Goal: Task Accomplishment & Management: Manage account settings

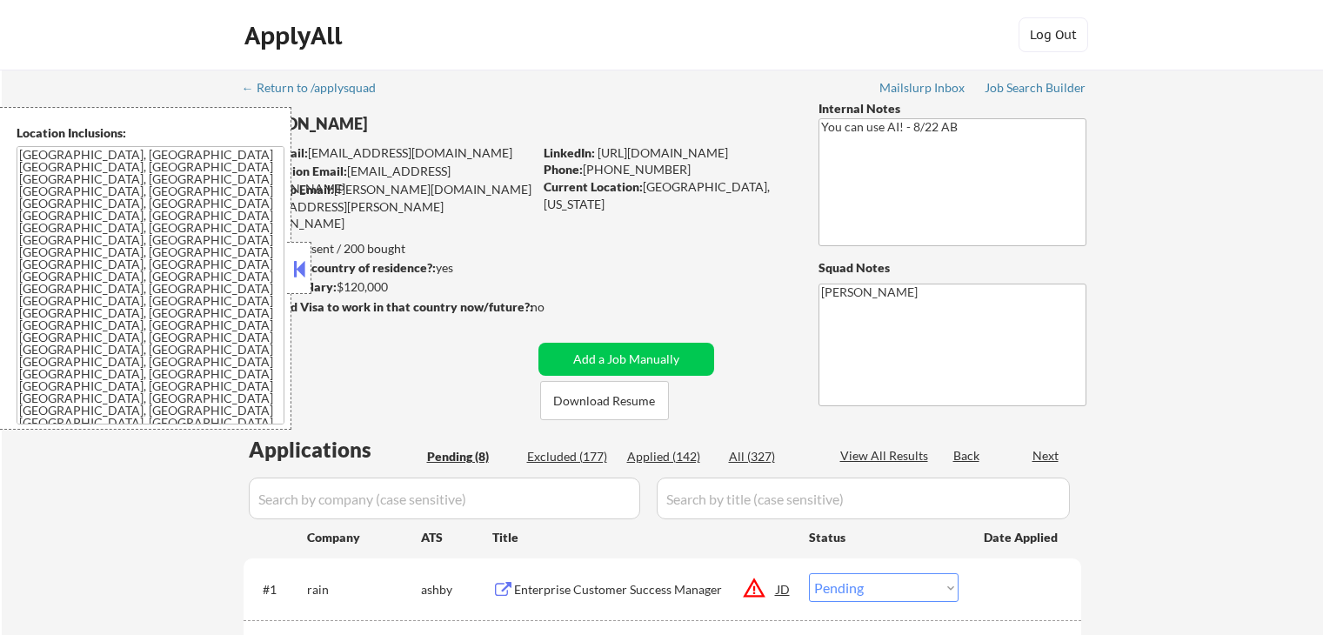
select select ""pending""
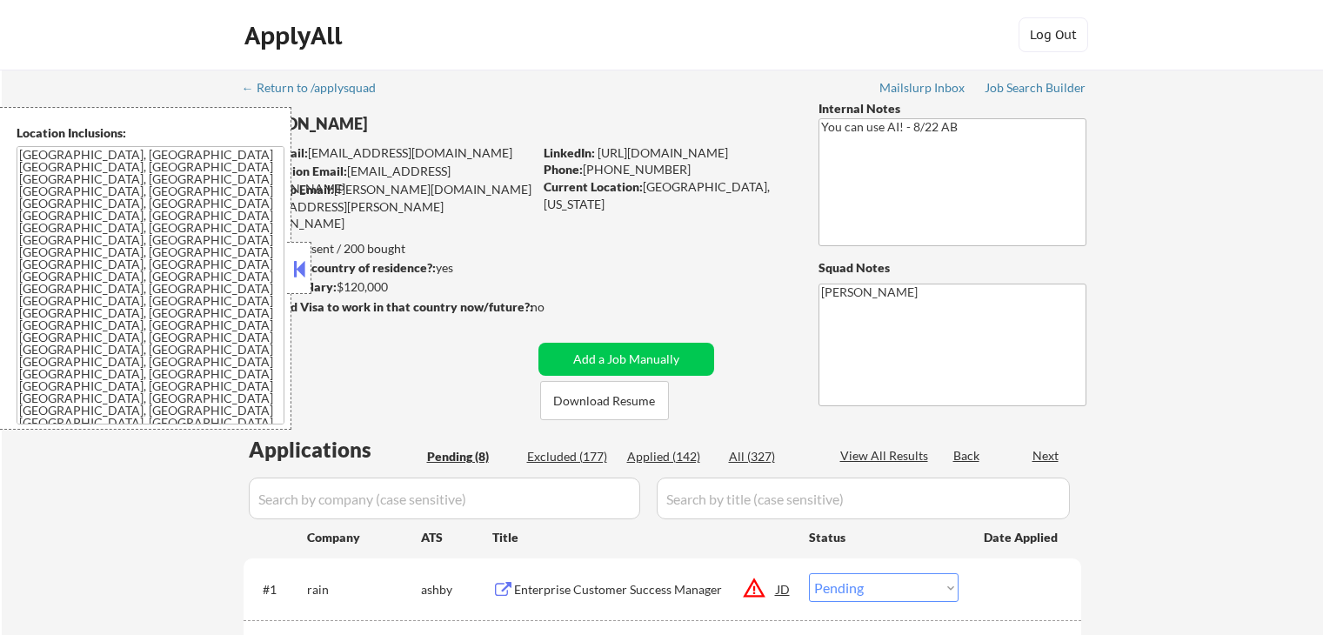
select select ""pending""
click at [1152, 277] on div "← Return to /applysquad Mailslurp Inbox Job Search Builder [PERSON_NAME] User E…" at bounding box center [662, 609] width 1321 height 1078
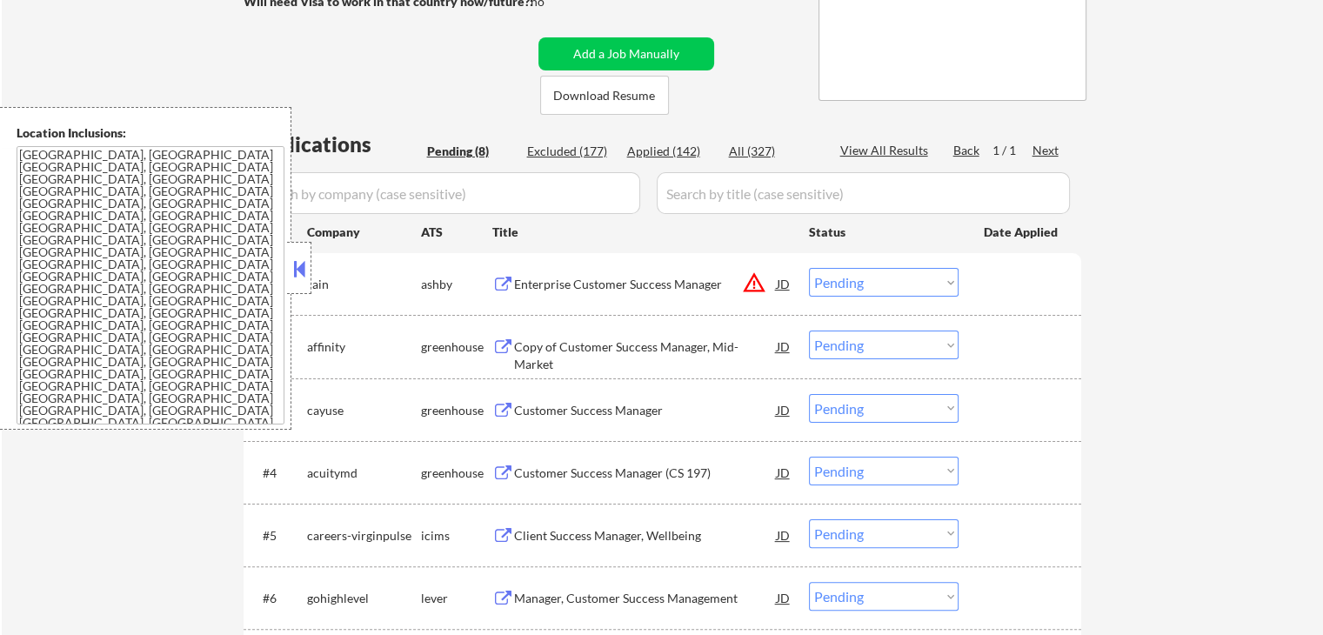
scroll to position [348, 0]
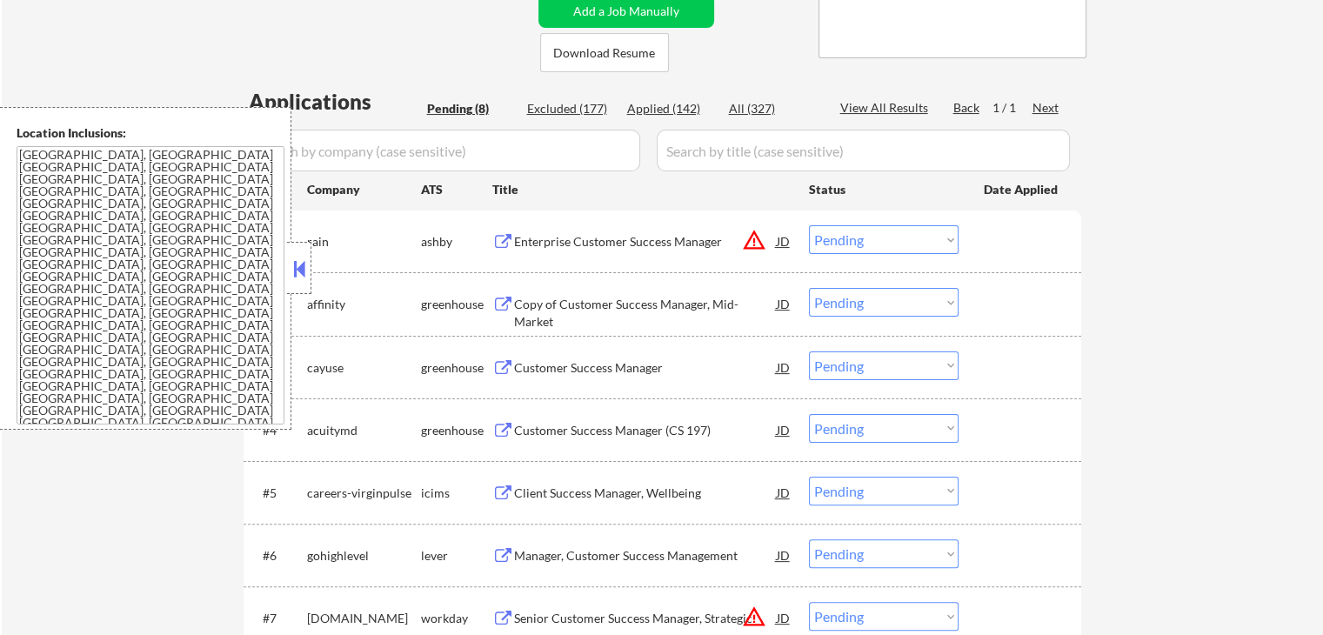
drag, startPoint x: 870, startPoint y: 239, endPoint x: 873, endPoint y: 251, distance: 12.7
click at [870, 239] on select "Choose an option... Pending Applied Excluded (Questions) Excluded (Expired) Exc…" at bounding box center [884, 239] width 150 height 29
select select ""excluded__location_""
click at [809, 225] on select "Choose an option... Pending Applied Excluded (Questions) Excluded (Expired) Exc…" at bounding box center [884, 239] width 150 height 29
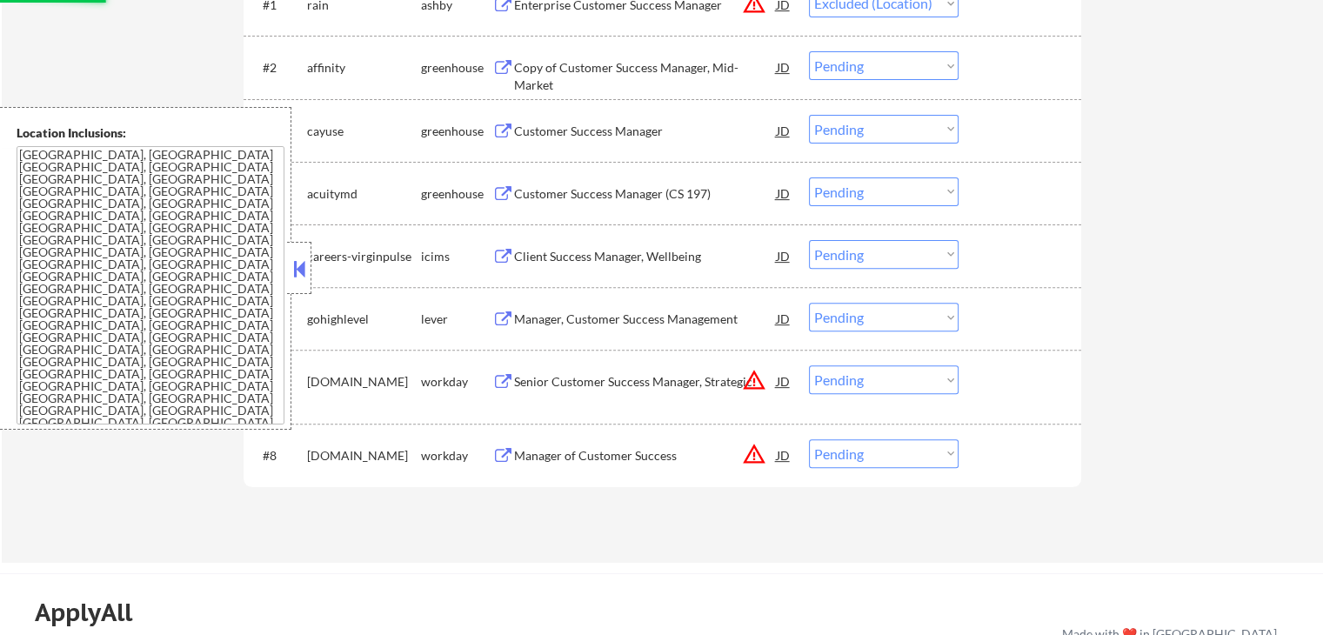
scroll to position [609, 0]
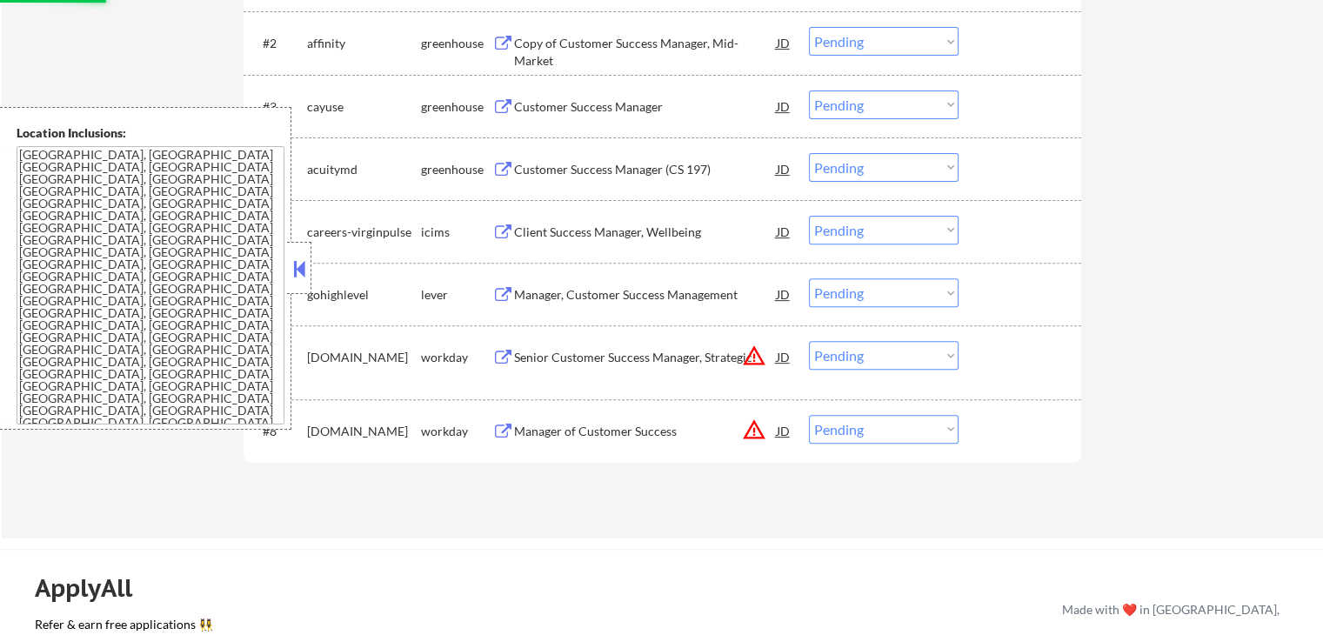
click at [853, 350] on select "Choose an option... Pending Applied Excluded (Questions) Excluded (Expired) Exc…" at bounding box center [884, 355] width 150 height 29
select select ""excluded__location_""
click at [809, 341] on select "Choose an option... Pending Applied Excluded (Questions) Excluded (Expired) Exc…" at bounding box center [884, 355] width 150 height 29
click at [879, 432] on select "Choose an option... Pending Applied Excluded (Questions) Excluded (Expired) Exc…" at bounding box center [884, 429] width 150 height 29
select select ""excluded__location_""
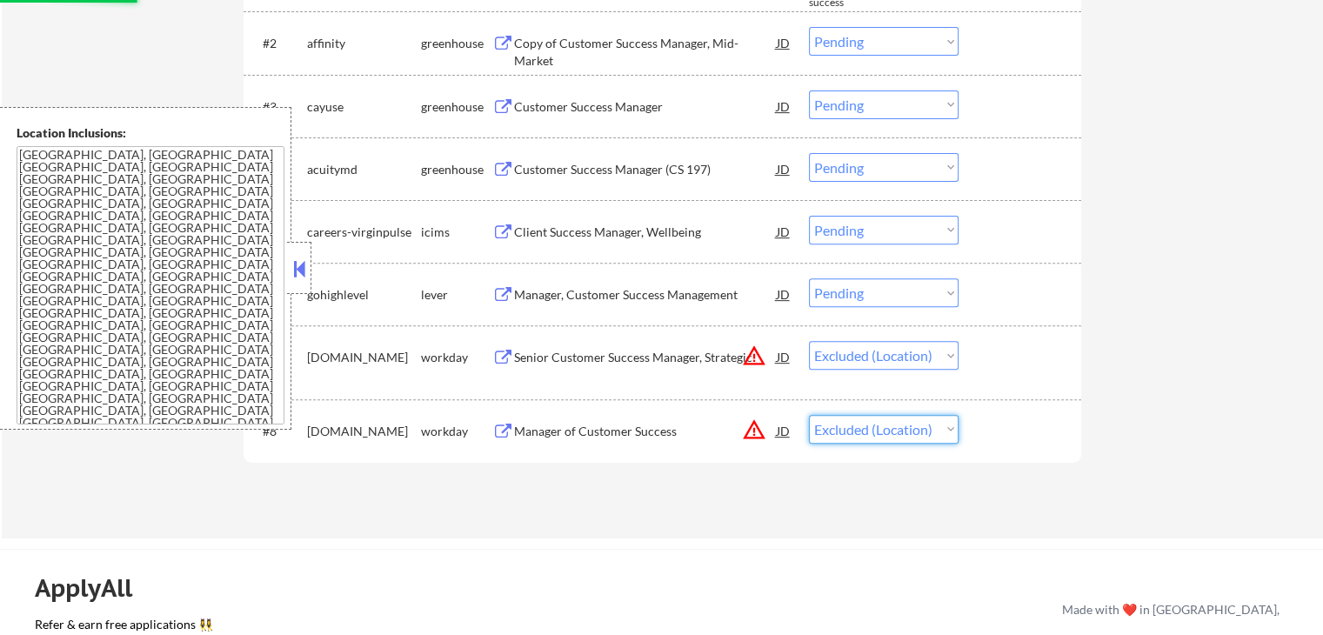
click at [809, 415] on select "Choose an option... Pending Applied Excluded (Questions) Excluded (Expired) Exc…" at bounding box center [884, 429] width 150 height 29
select select ""pending""
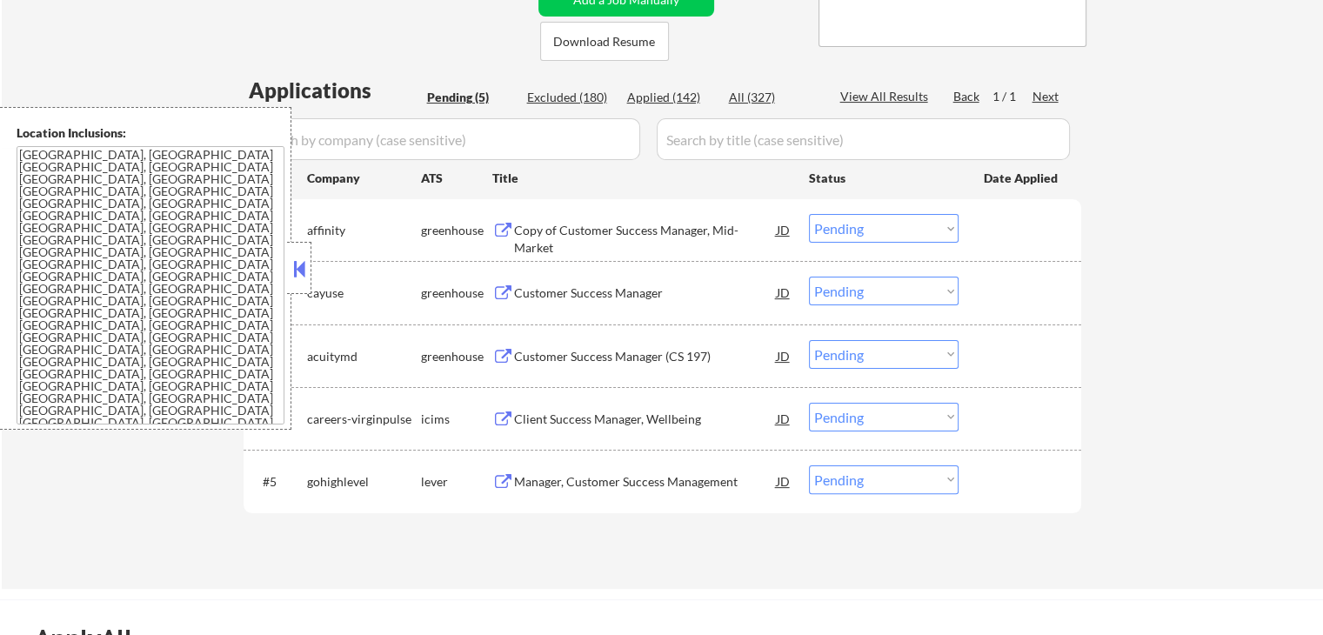
scroll to position [348, 0]
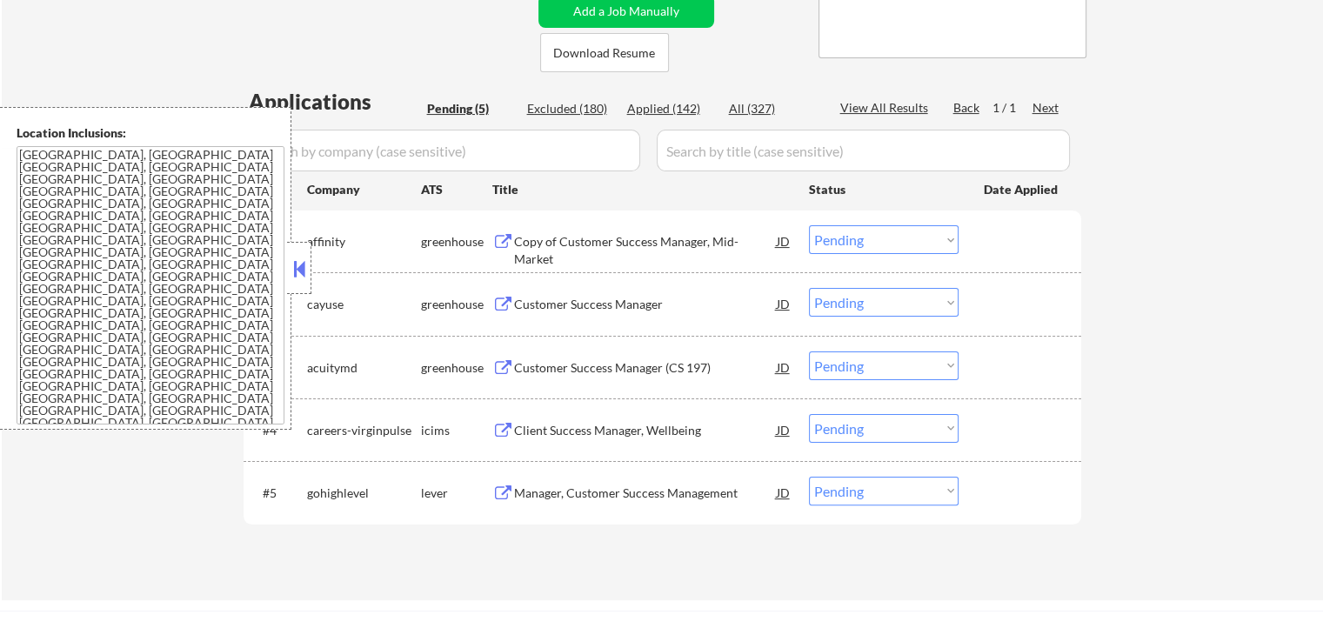
click at [498, 238] on button at bounding box center [503, 242] width 22 height 17
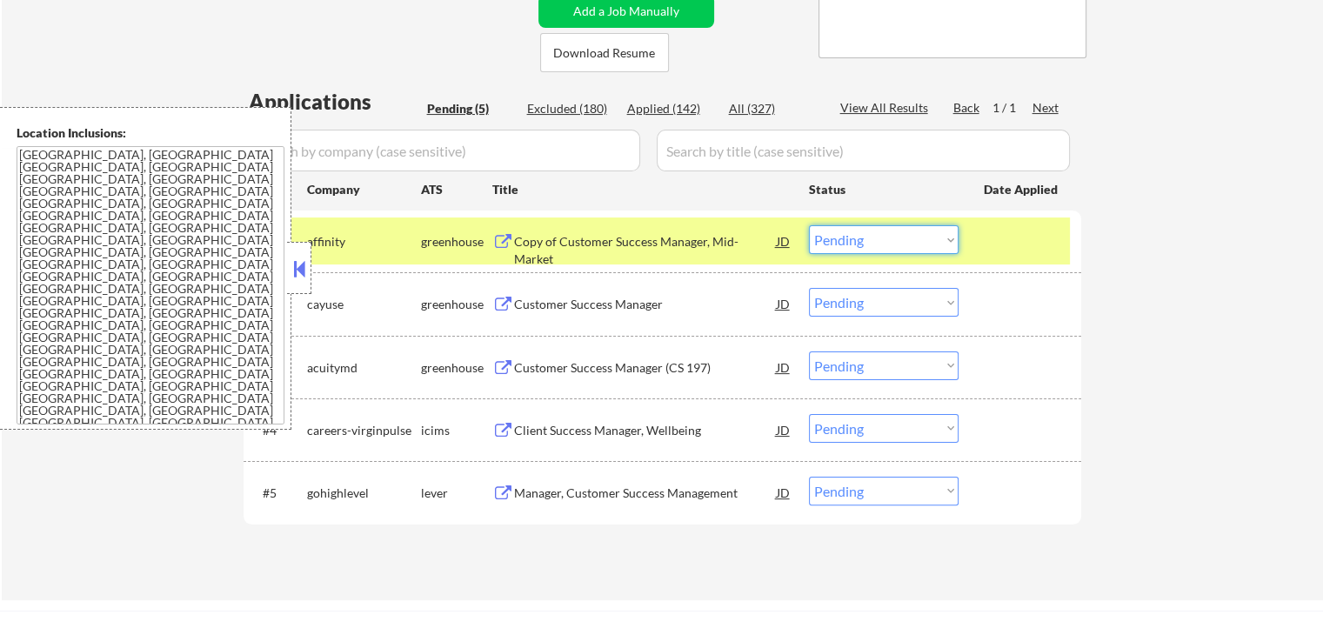
click at [870, 241] on select "Choose an option... Pending Applied Excluded (Questions) Excluded (Expired) Exc…" at bounding box center [884, 239] width 150 height 29
click at [809, 225] on select "Choose an option... Pending Applied Excluded (Questions) Excluded (Expired) Exc…" at bounding box center [884, 239] width 150 height 29
click at [502, 304] on button at bounding box center [503, 305] width 22 height 17
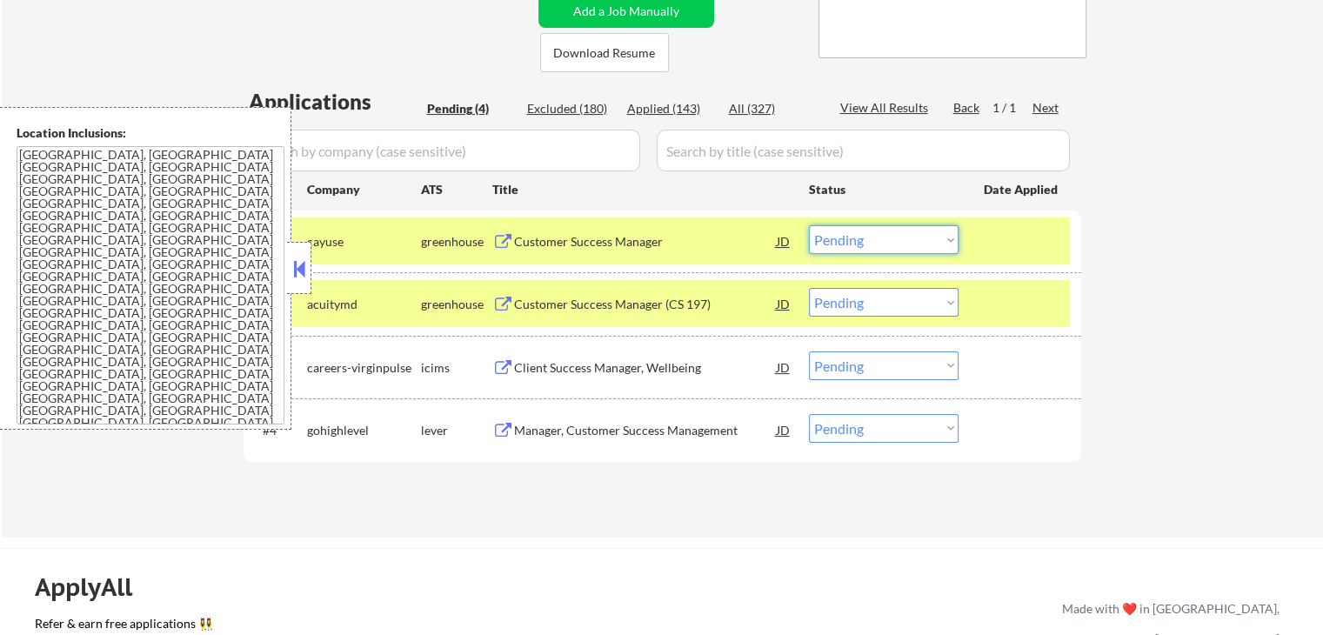
click at [837, 246] on select "Choose an option... Pending Applied Excluded (Questions) Excluded (Expired) Exc…" at bounding box center [884, 239] width 150 height 29
click at [809, 225] on select "Choose an option... Pending Applied Excluded (Questions) Excluded (Expired) Exc…" at bounding box center [884, 239] width 150 height 29
click at [511, 301] on button at bounding box center [503, 305] width 22 height 17
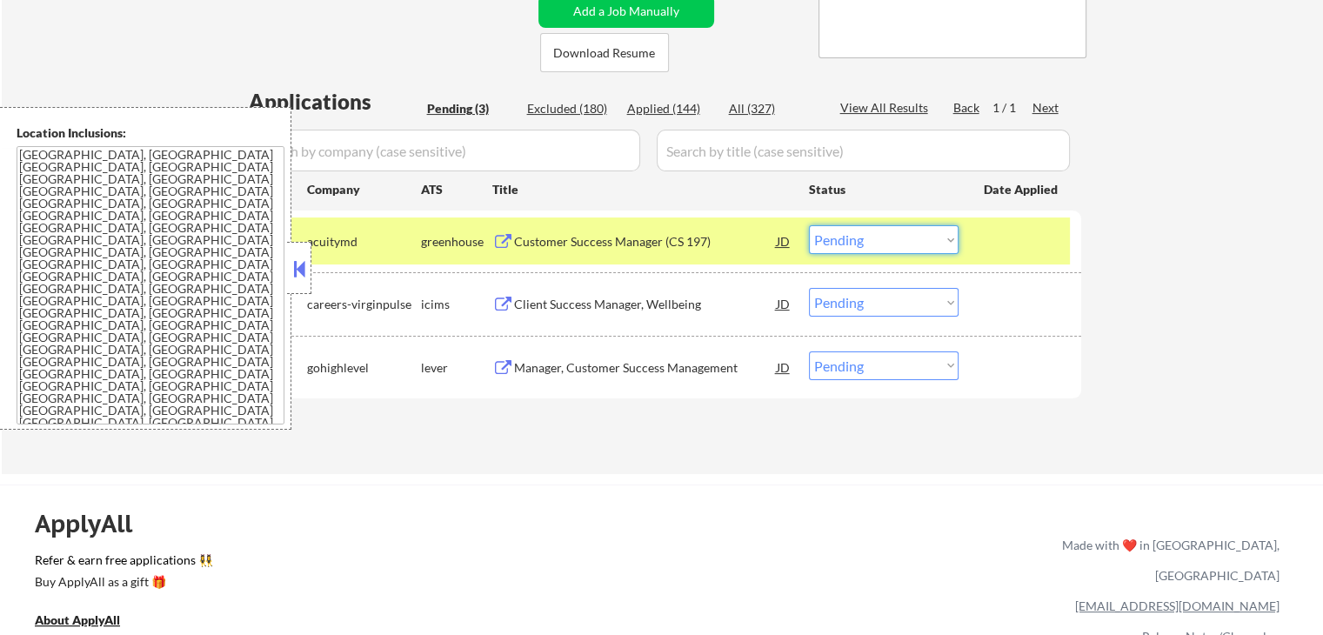
click at [876, 240] on select "Choose an option... Pending Applied Excluded (Questions) Excluded (Expired) Exc…" at bounding box center [884, 239] width 150 height 29
click at [809, 225] on select "Choose an option... Pending Applied Excluded (Questions) Excluded (Expired) Exc…" at bounding box center [884, 239] width 150 height 29
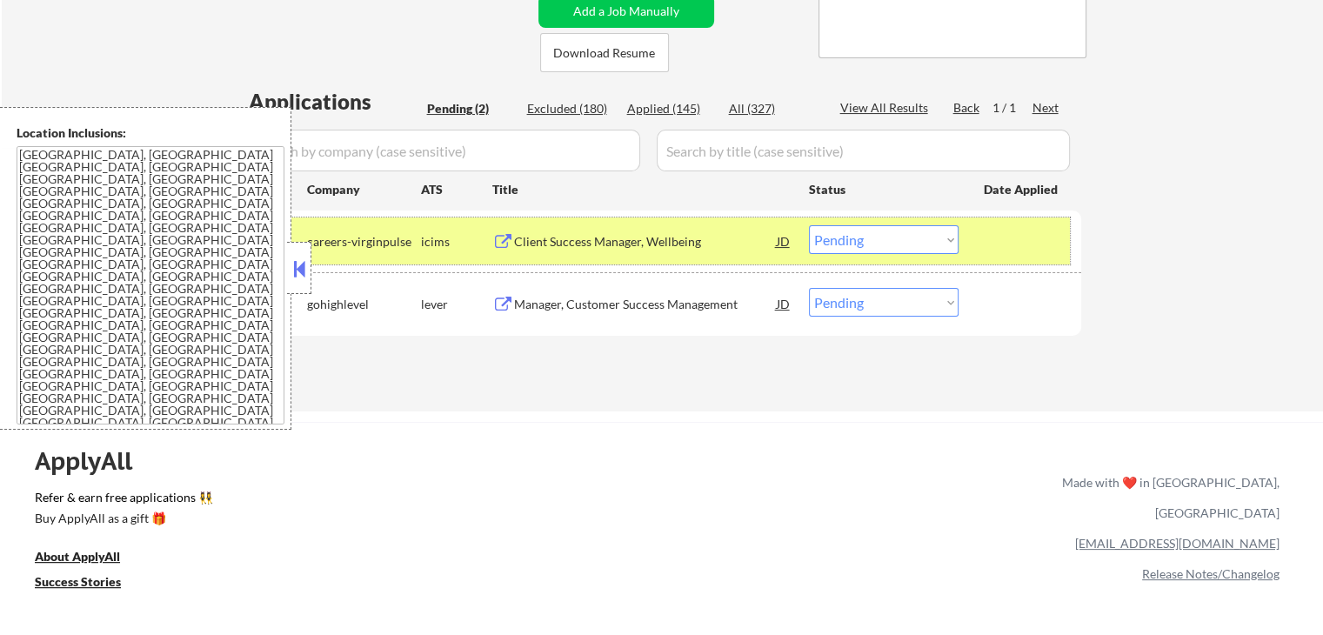
click at [484, 238] on div "icims" at bounding box center [456, 241] width 71 height 17
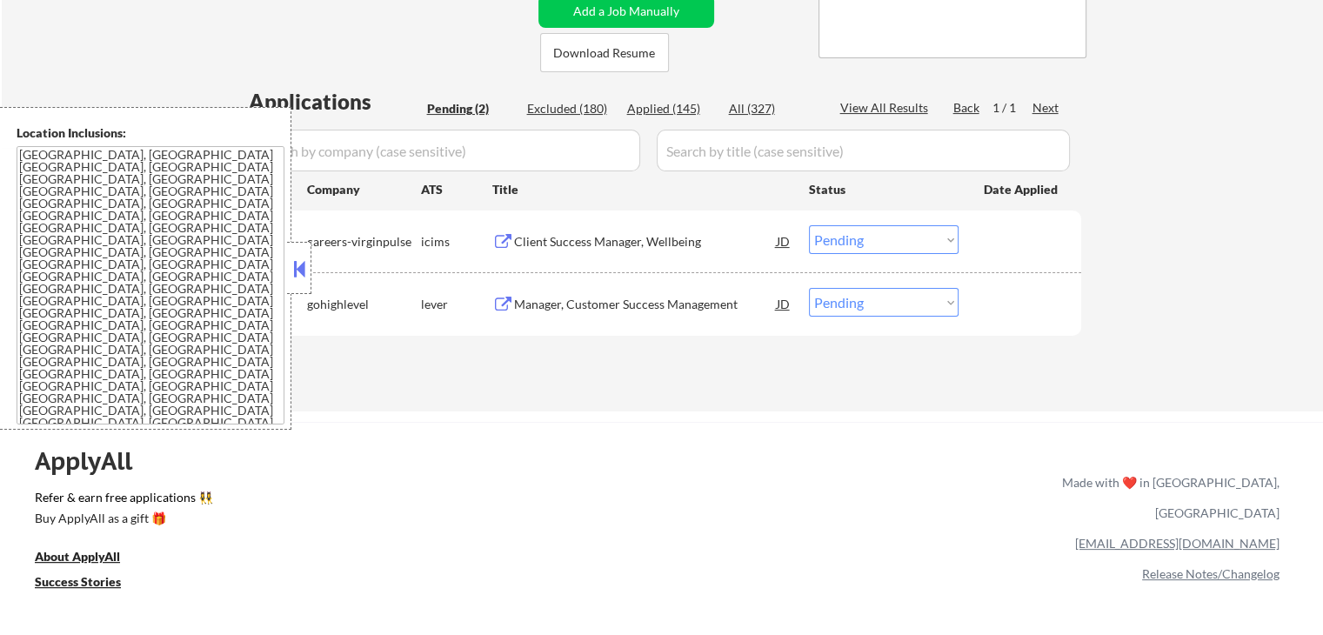
click at [510, 241] on button at bounding box center [503, 242] width 22 height 17
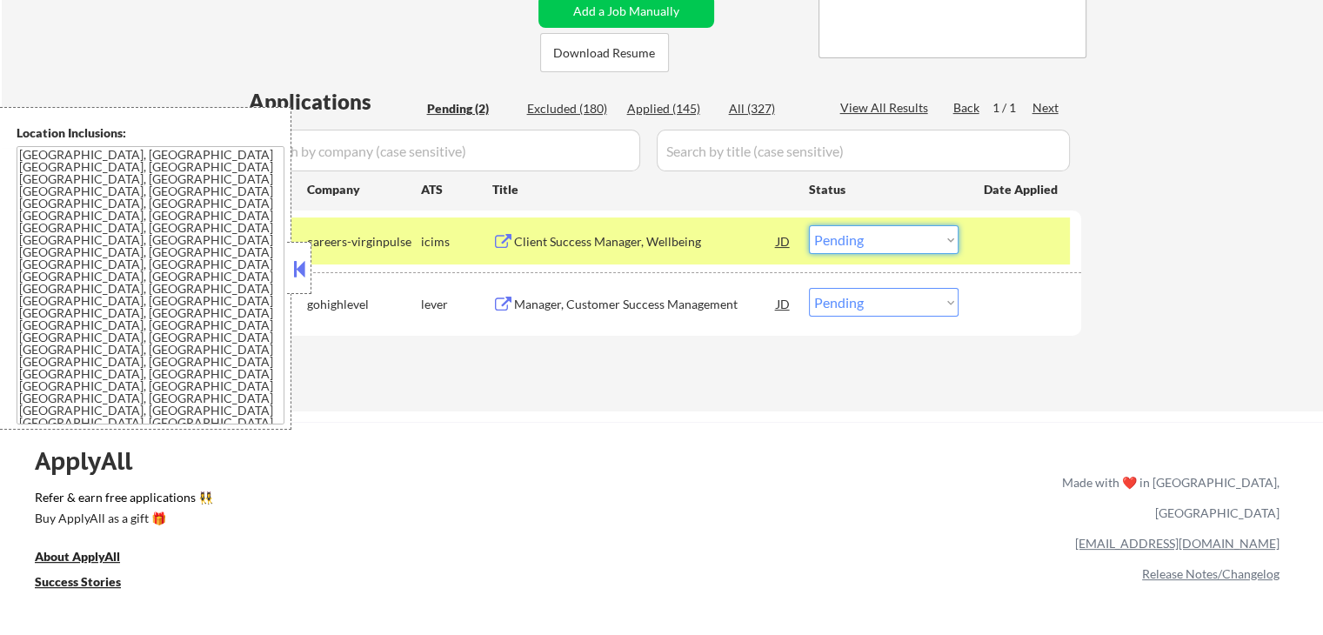
click at [933, 238] on select "Choose an option... Pending Applied Excluded (Questions) Excluded (Expired) Exc…" at bounding box center [884, 239] width 150 height 29
click at [809, 225] on select "Choose an option... Pending Applied Excluded (Questions) Excluded (Expired) Exc…" at bounding box center [884, 239] width 150 height 29
click at [828, 244] on select "Choose an option... Pending Applied Excluded (Questions) Excluded (Expired) Exc…" at bounding box center [884, 239] width 150 height 29
click at [809, 225] on select "Choose an option... Pending Applied Excluded (Questions) Excluded (Expired) Exc…" at bounding box center [884, 239] width 150 height 29
click at [506, 302] on button at bounding box center [503, 305] width 22 height 17
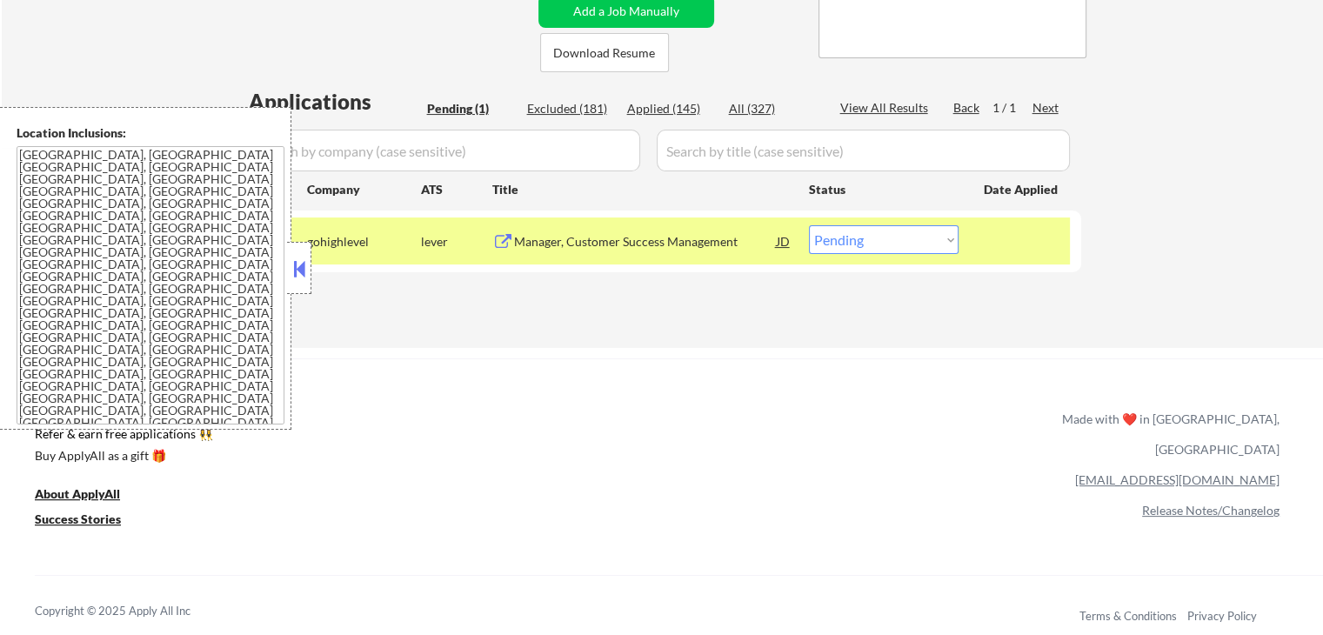
click at [508, 237] on button at bounding box center [503, 242] width 22 height 17
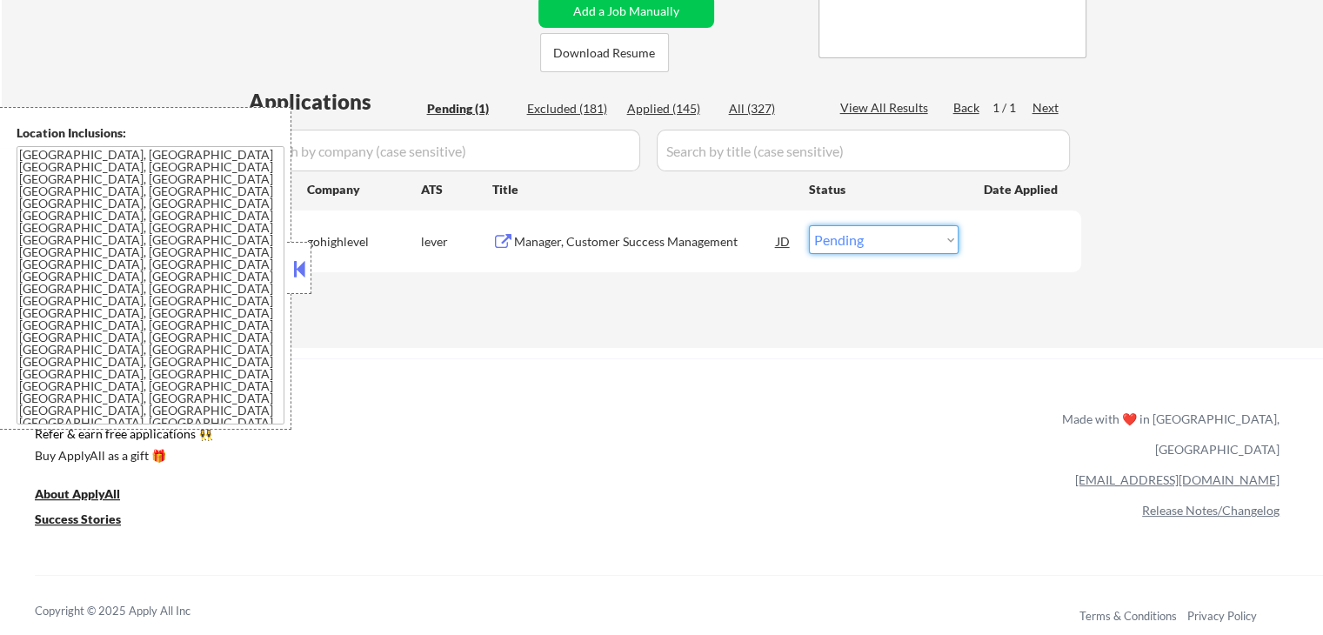
click at [825, 239] on select "Choose an option... Pending Applied Excluded (Questions) Excluded (Expired) Exc…" at bounding box center [884, 239] width 150 height 29
select select ""applied""
click at [809, 225] on select "Choose an option... Pending Applied Excluded (Questions) Excluded (Expired) Exc…" at bounding box center [884, 239] width 150 height 29
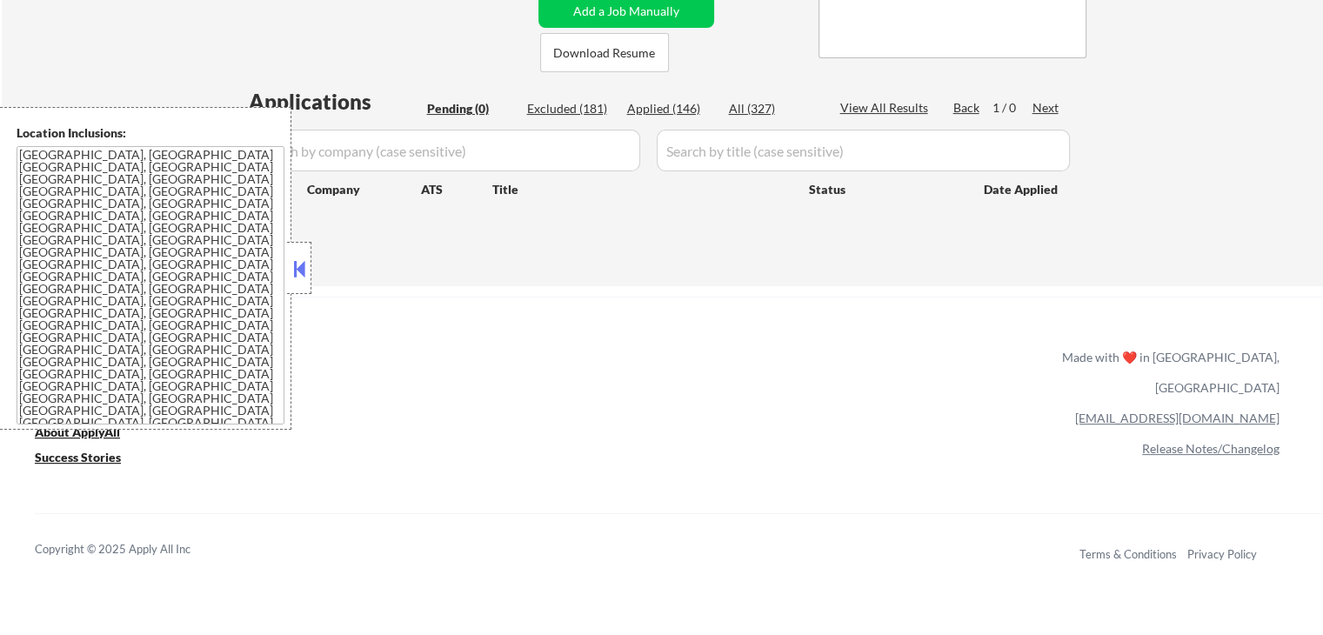
click at [654, 112] on div "Applied (146)" at bounding box center [670, 108] width 87 height 17
select select ""applied""
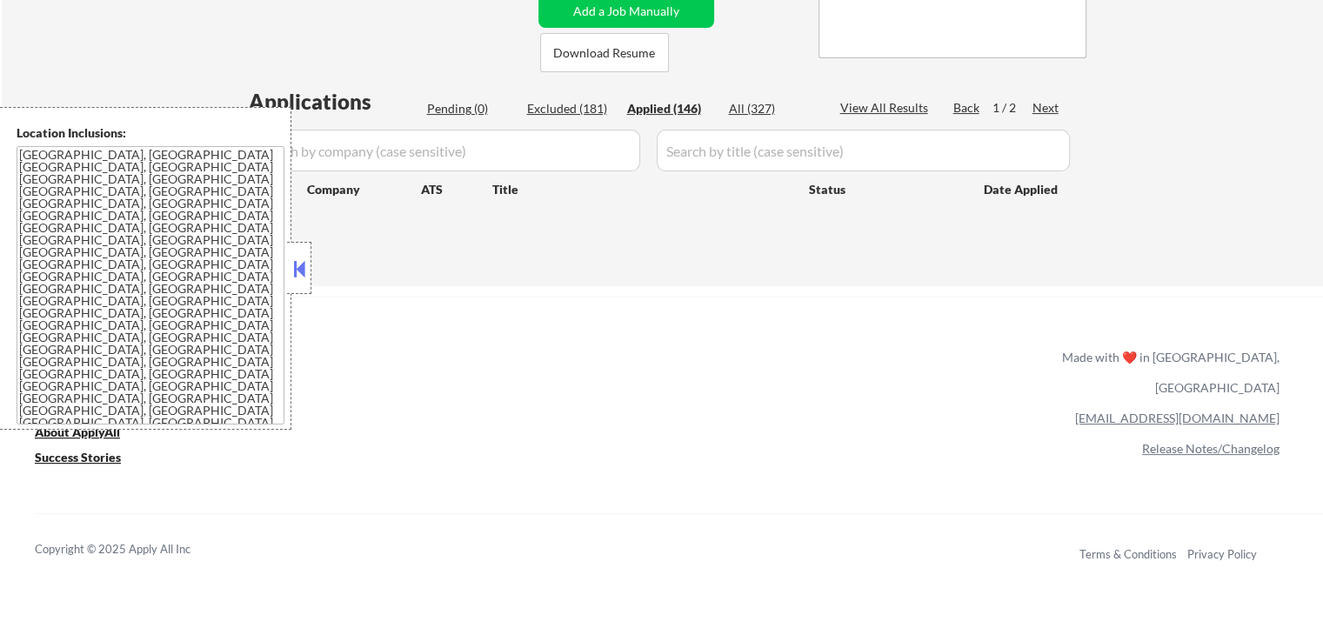
select select ""applied""
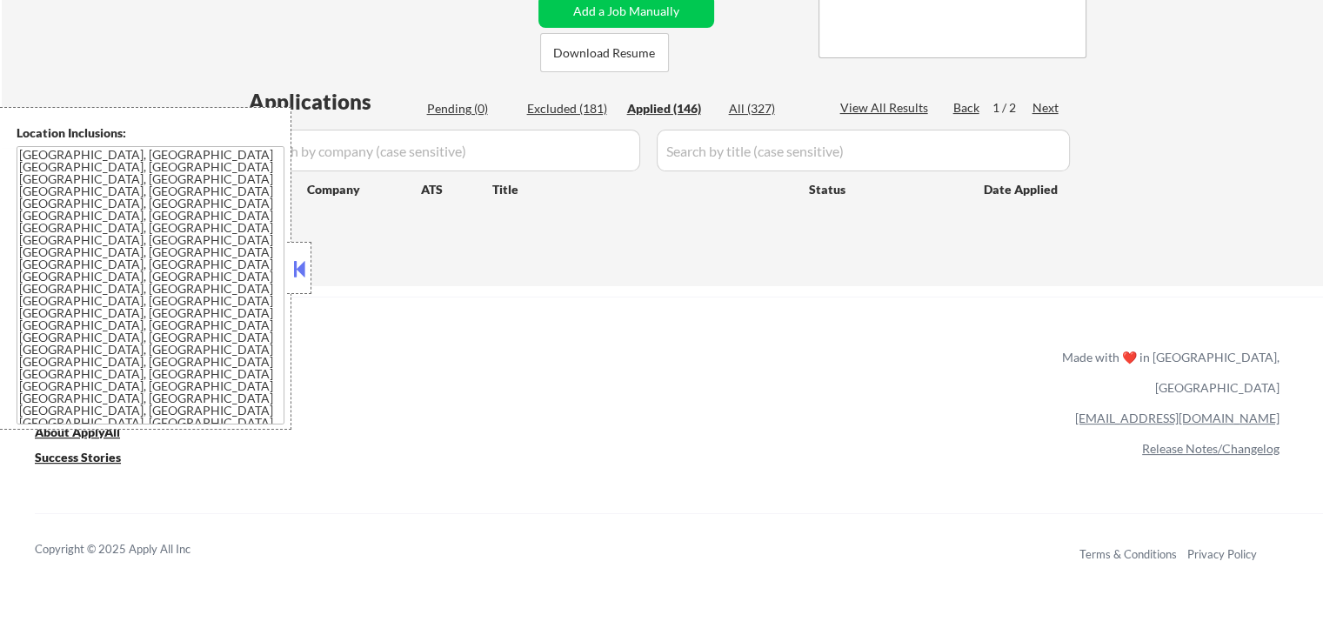
select select ""applied""
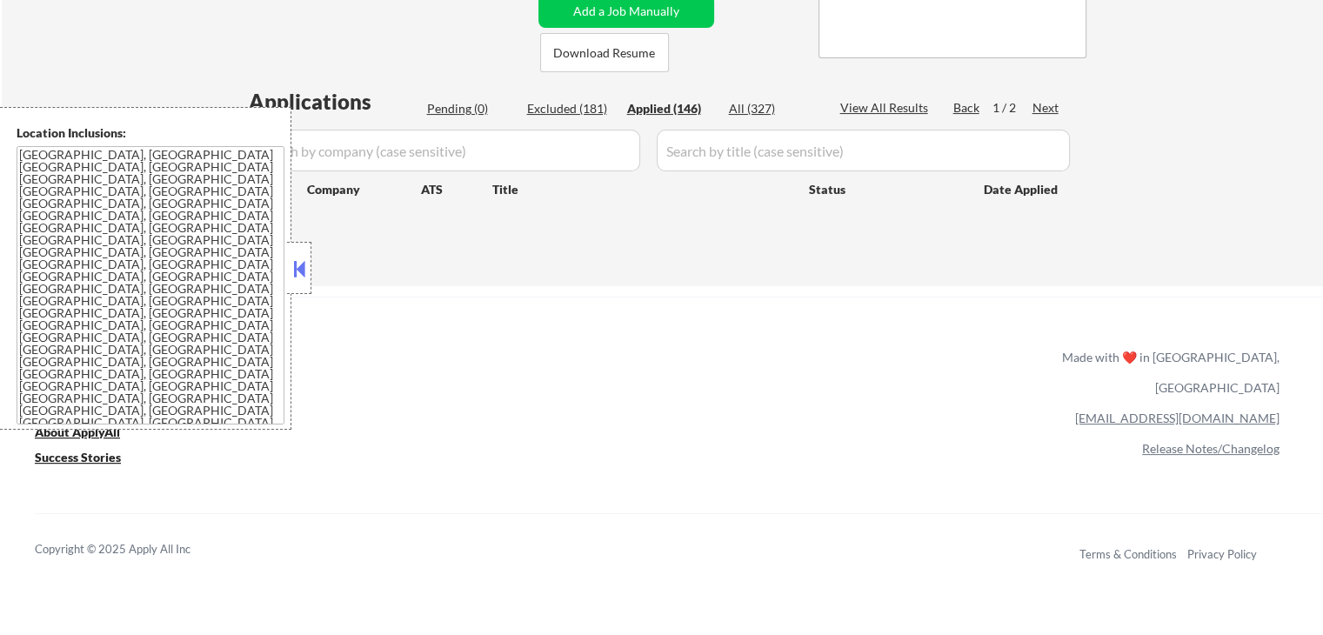
select select ""applied""
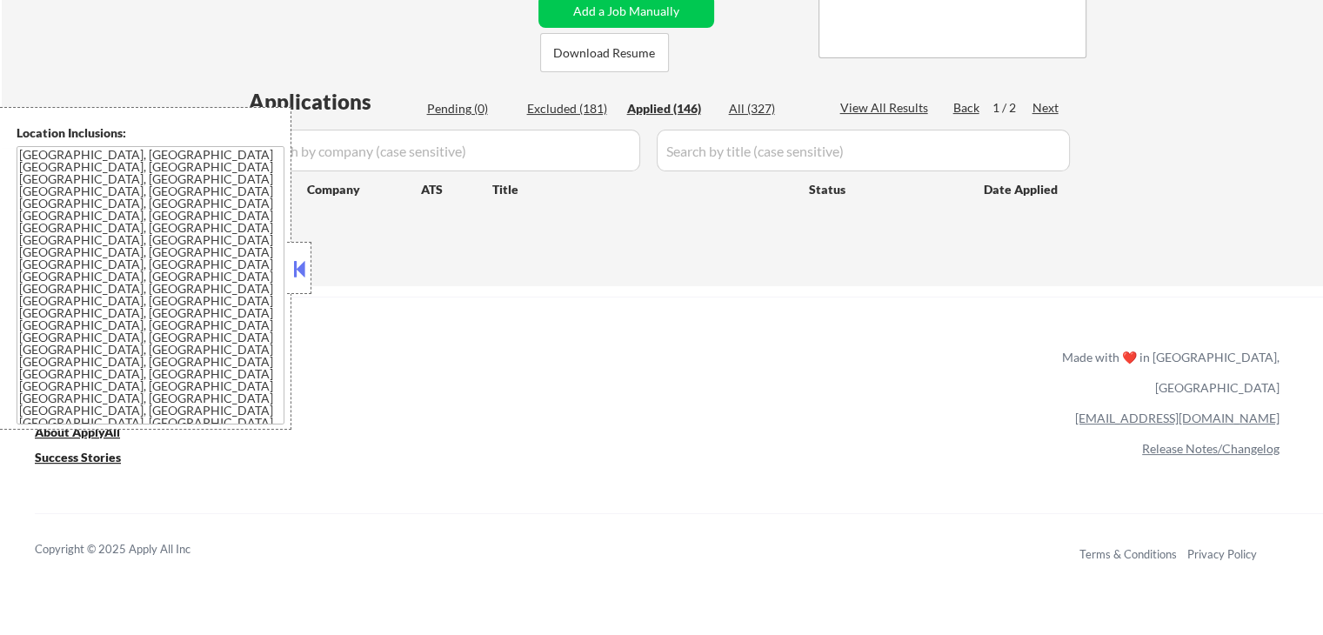
select select ""applied""
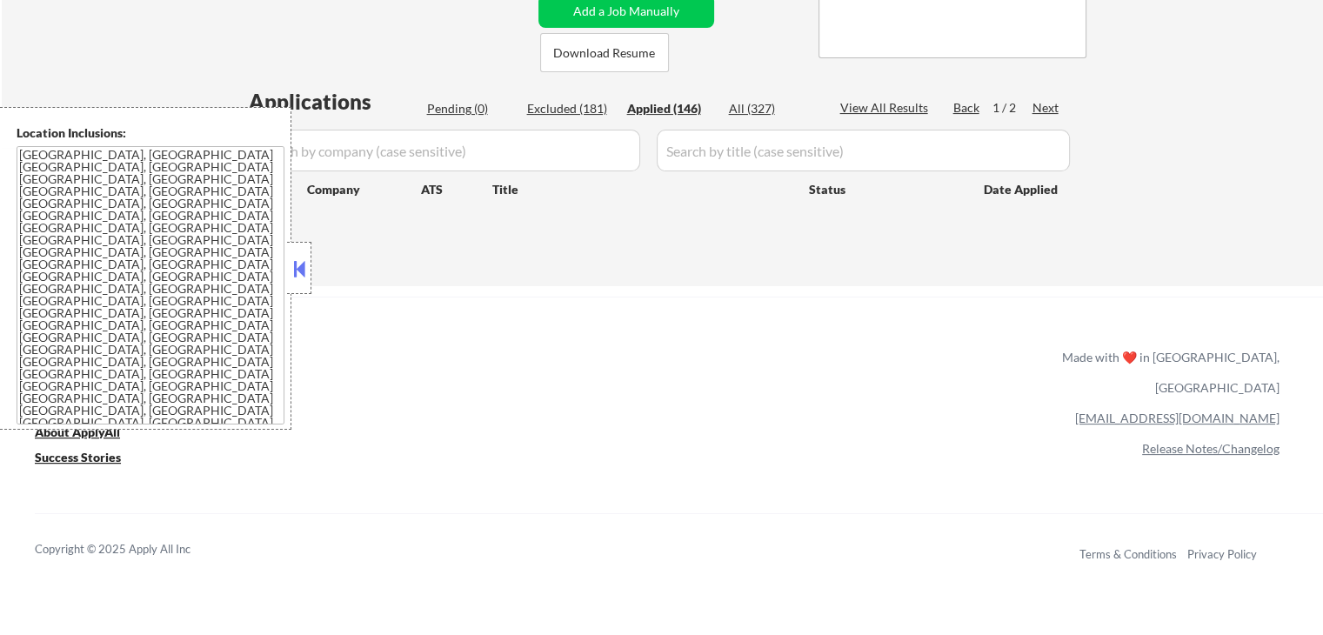
select select ""applied""
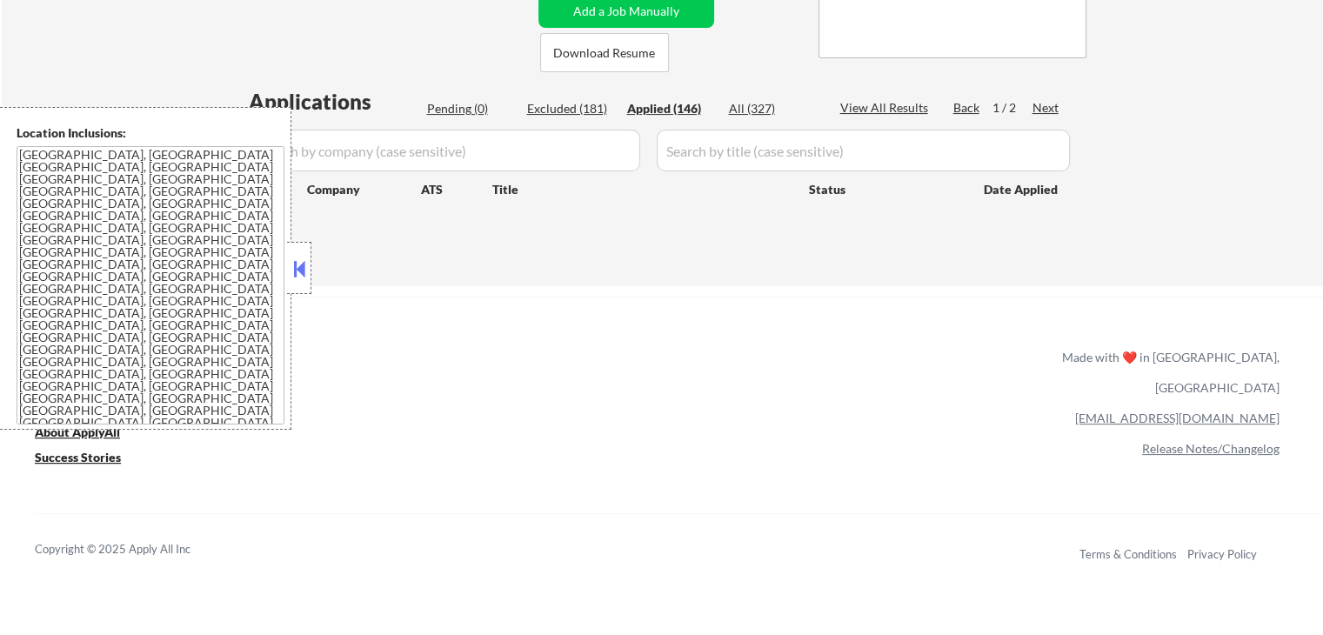
select select ""applied""
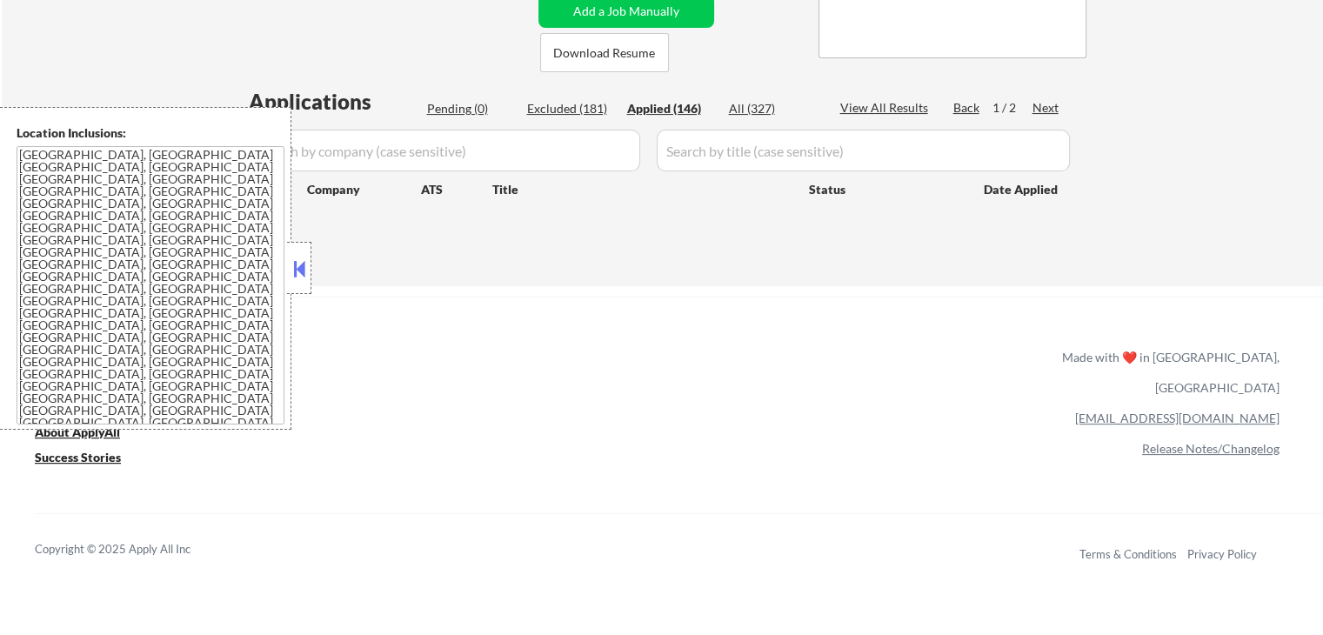
select select ""applied""
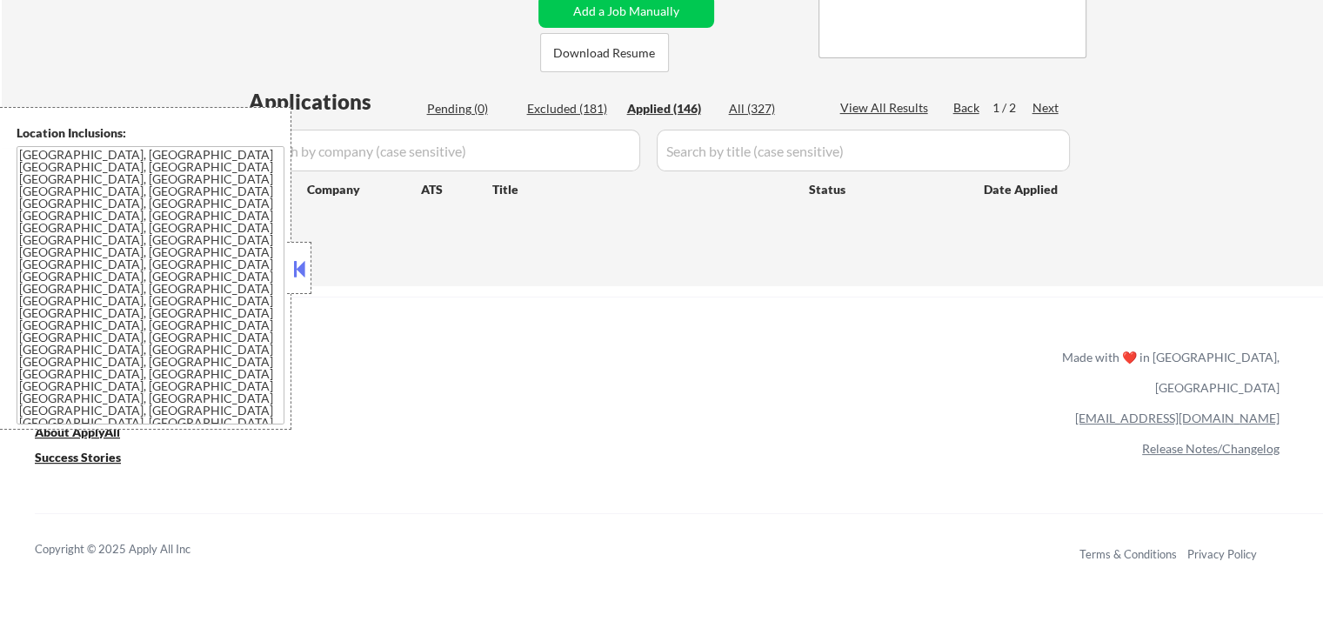
select select ""applied""
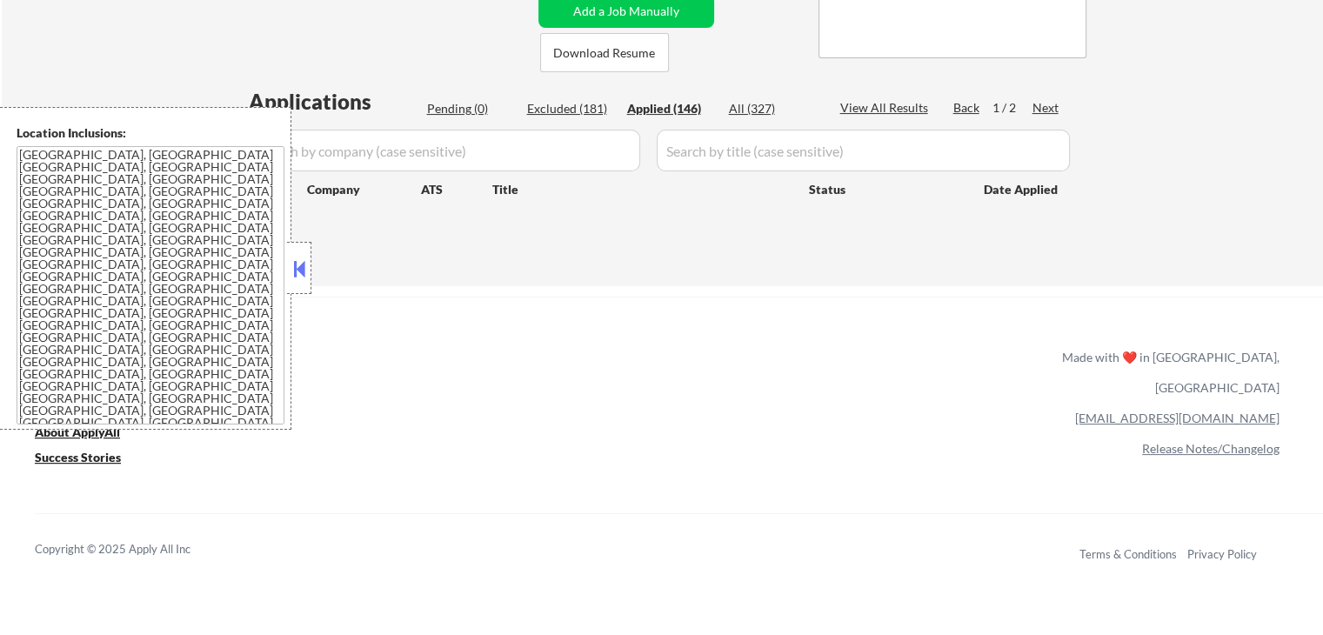
select select ""applied""
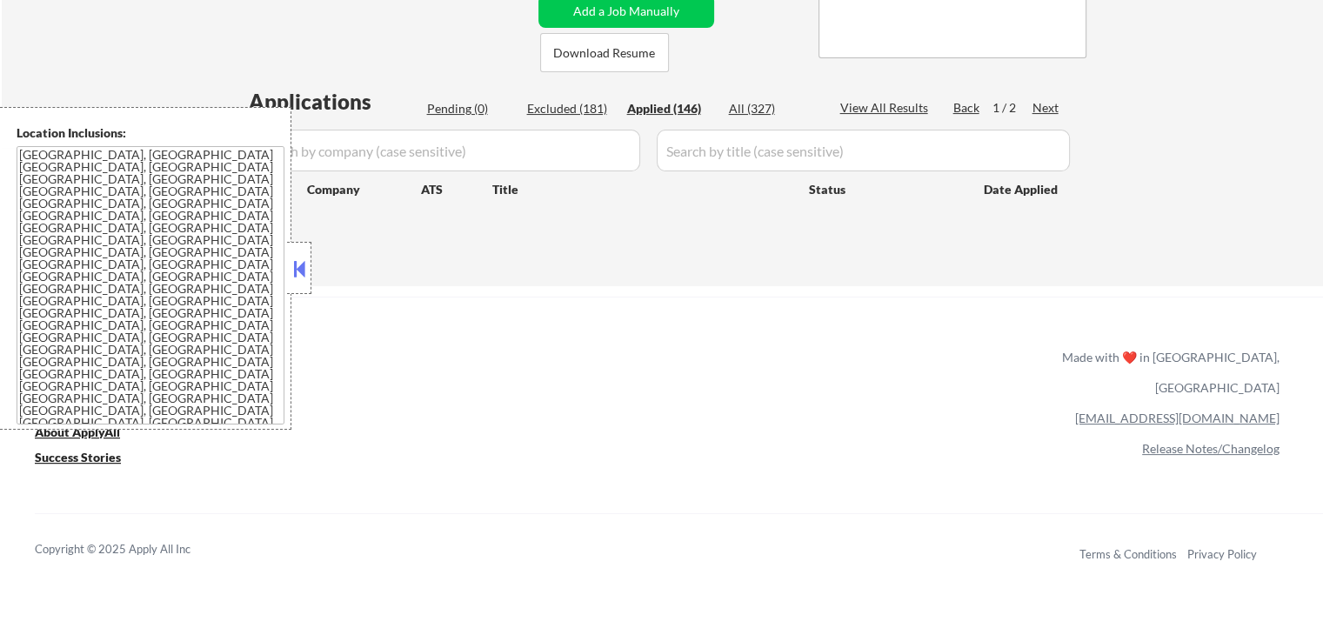
select select ""applied""
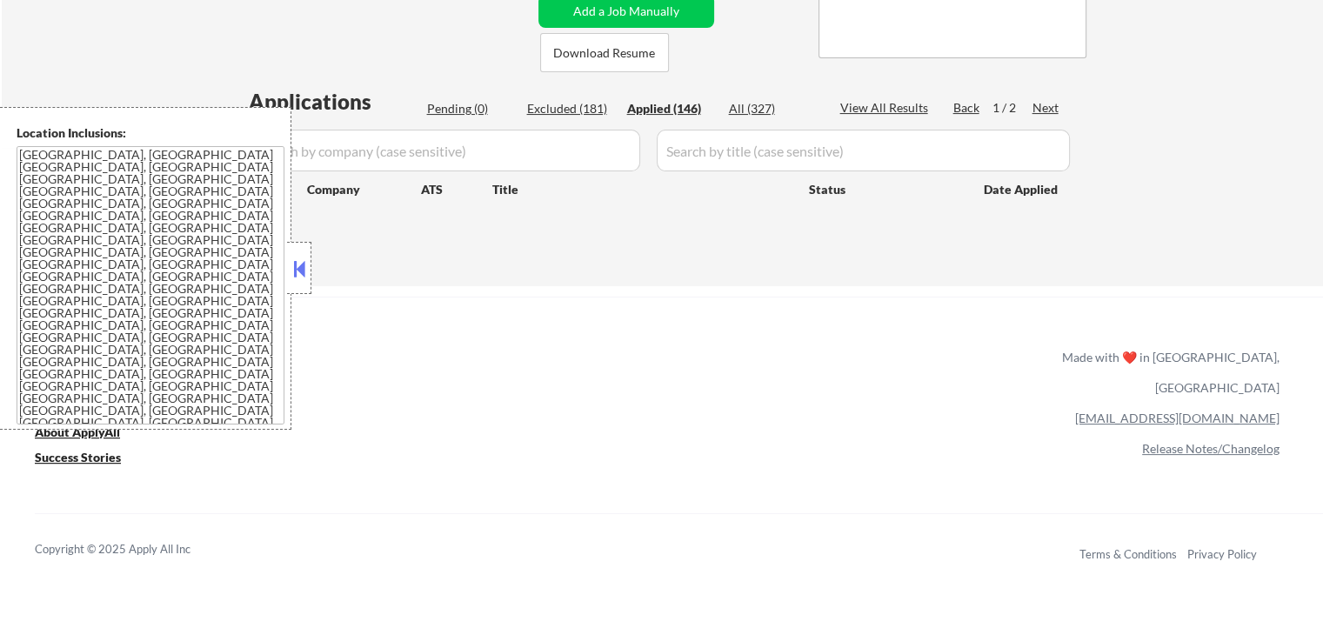
select select ""applied""
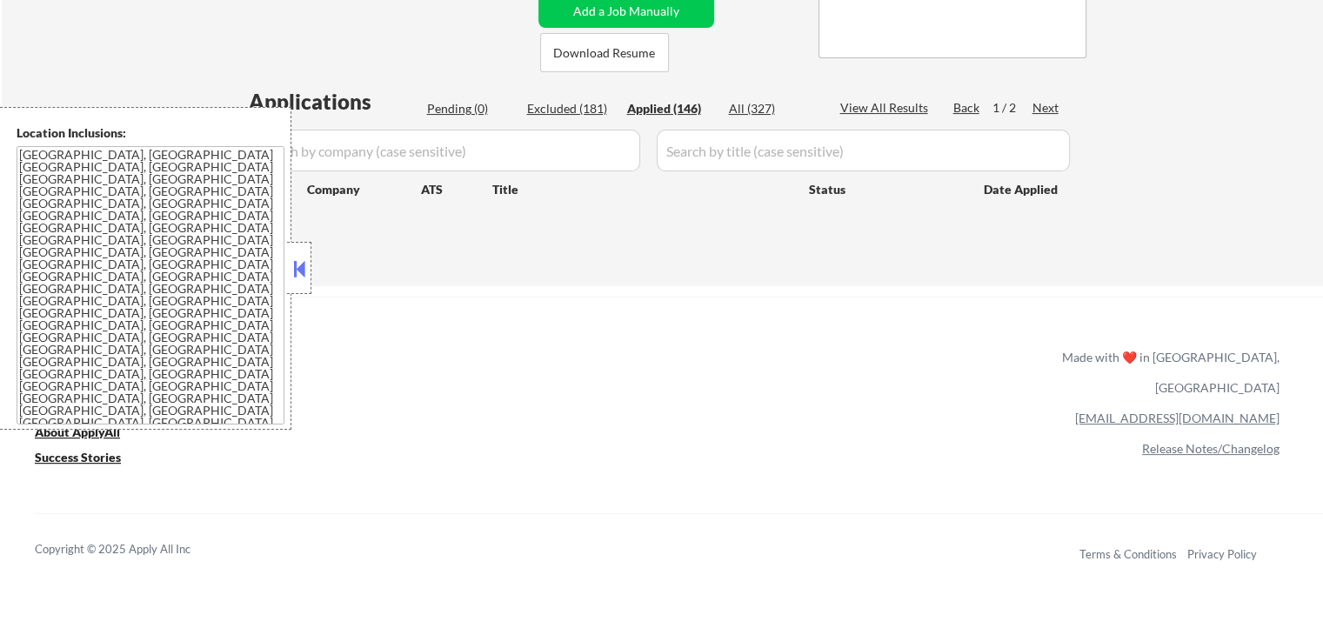
select select ""applied""
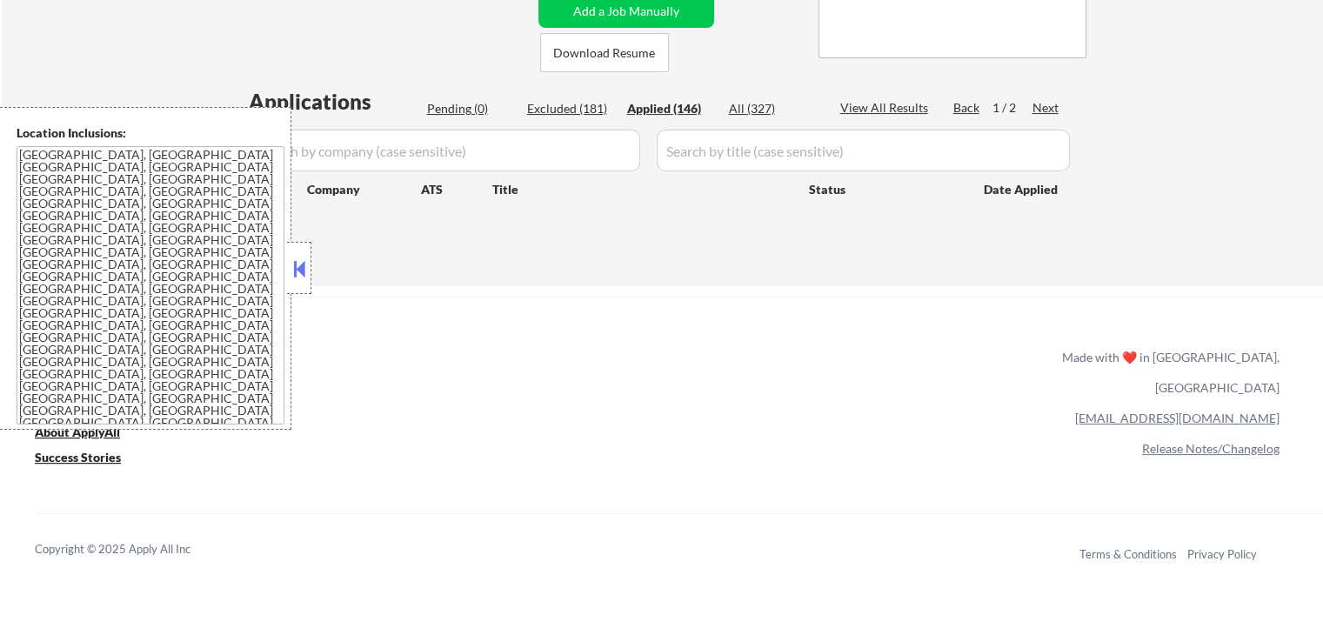
select select ""applied""
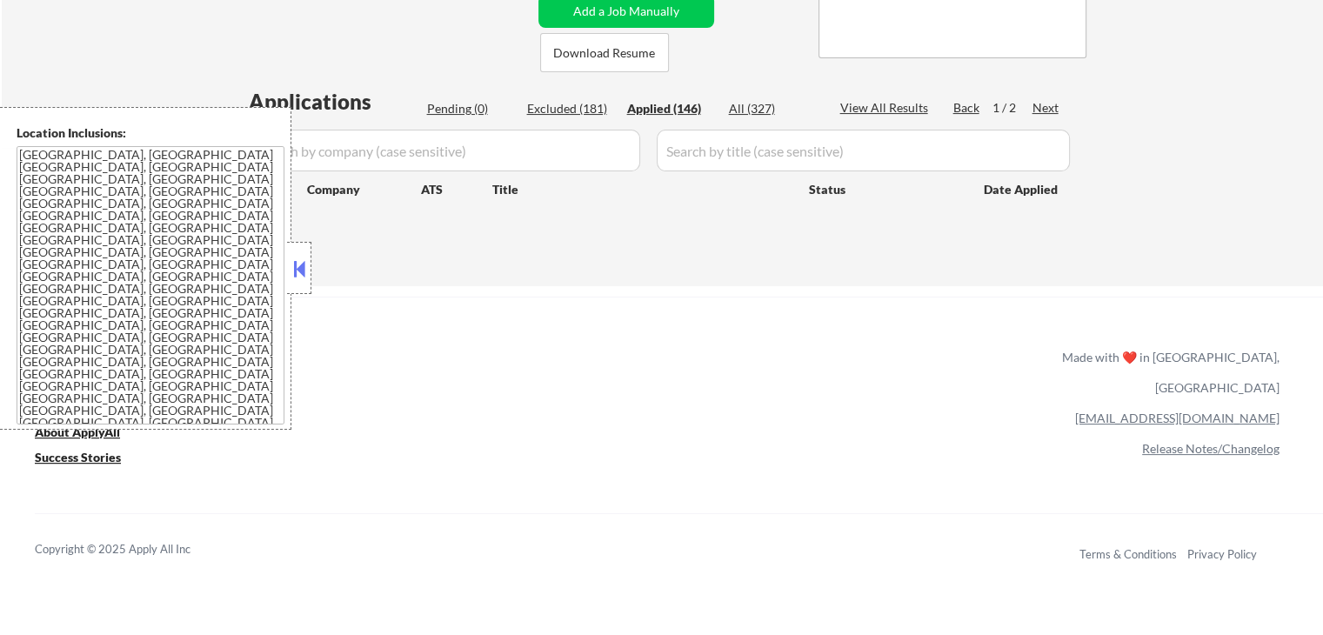
select select ""applied""
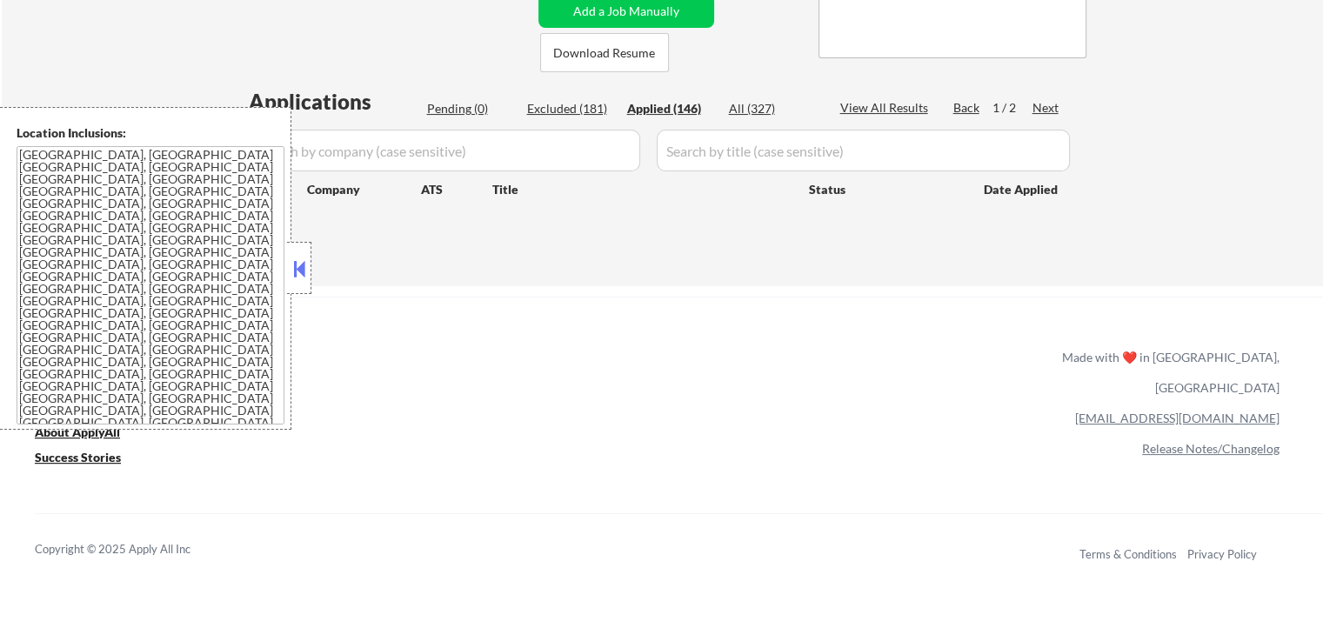
select select ""applied""
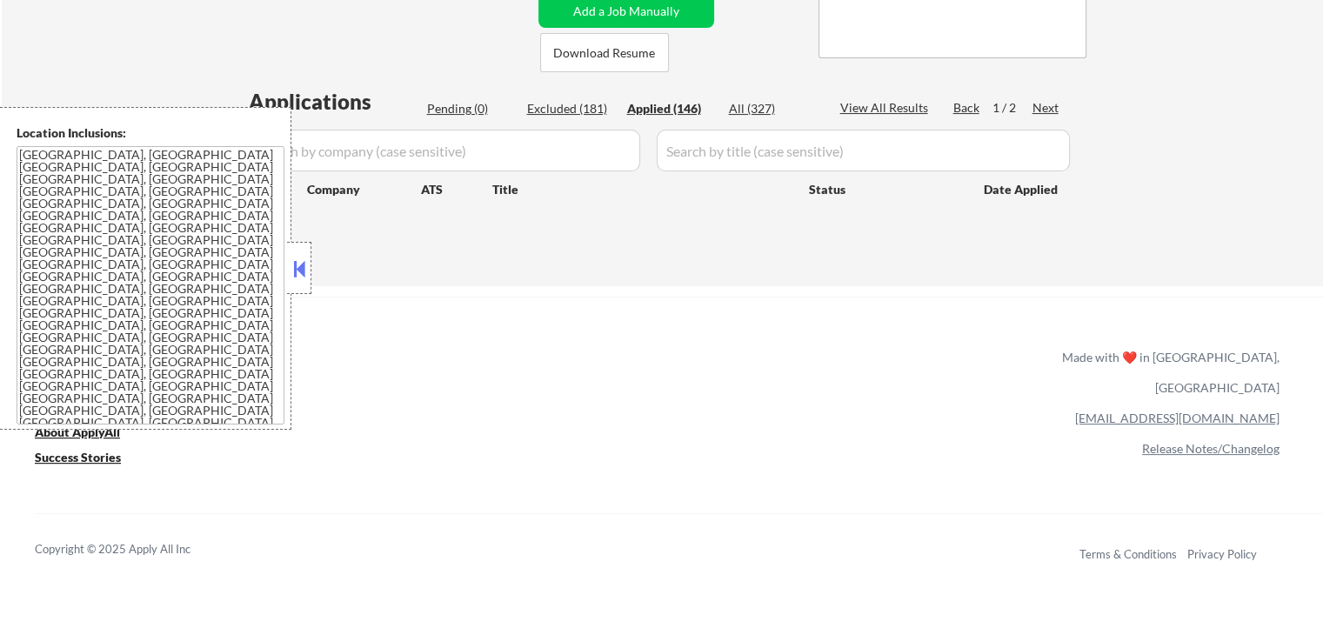
select select ""applied""
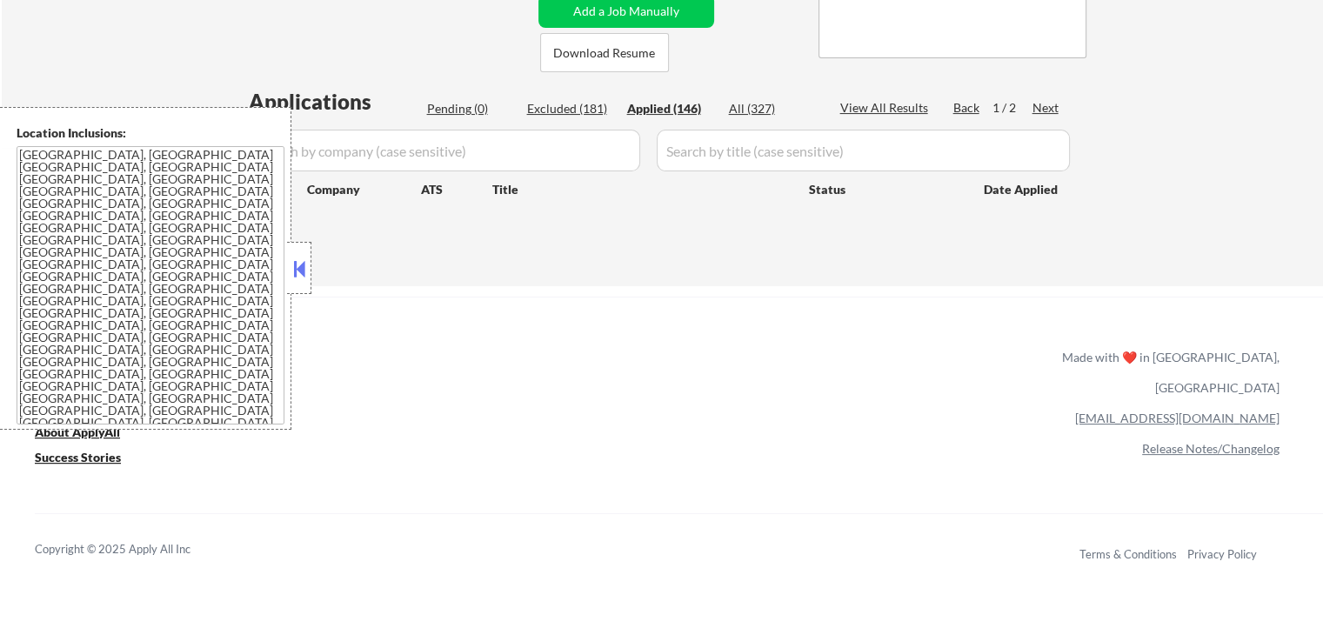
select select ""applied""
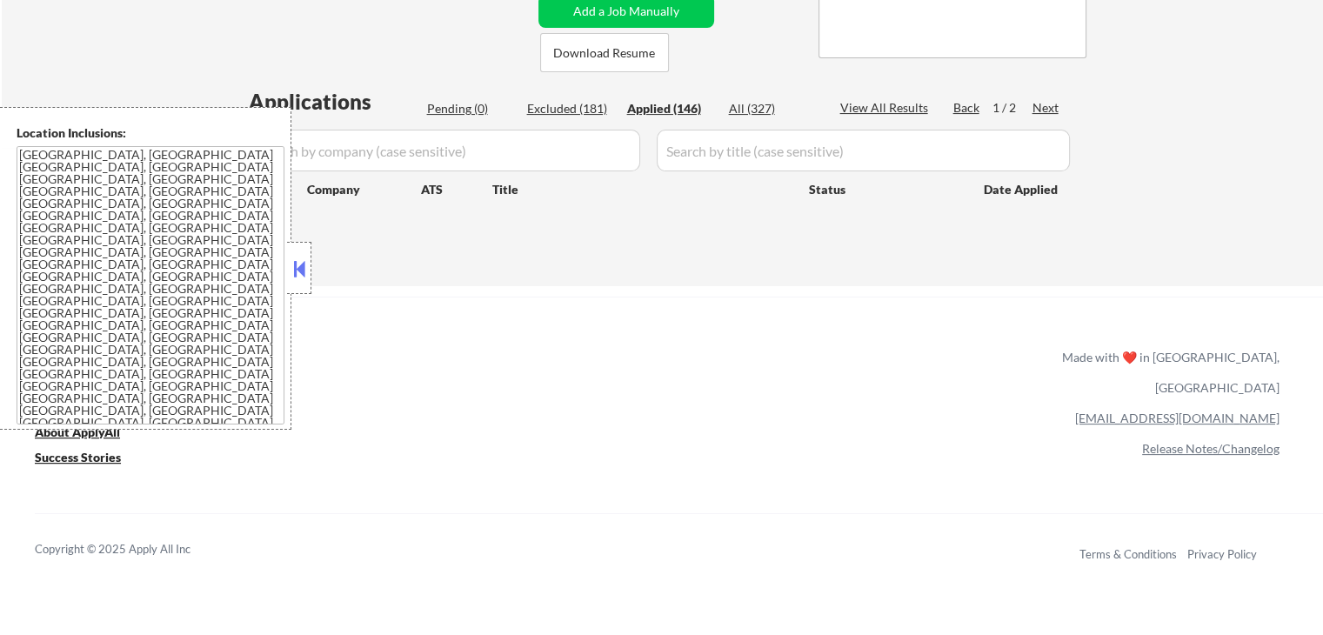
select select ""applied""
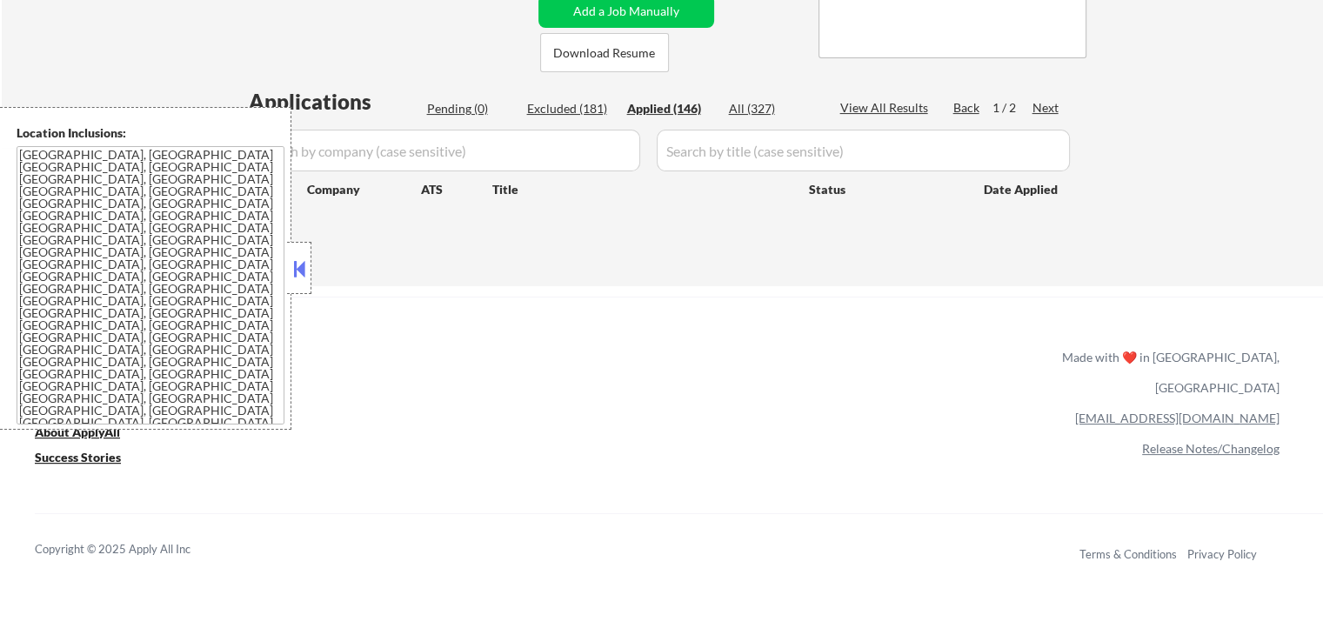
select select ""applied""
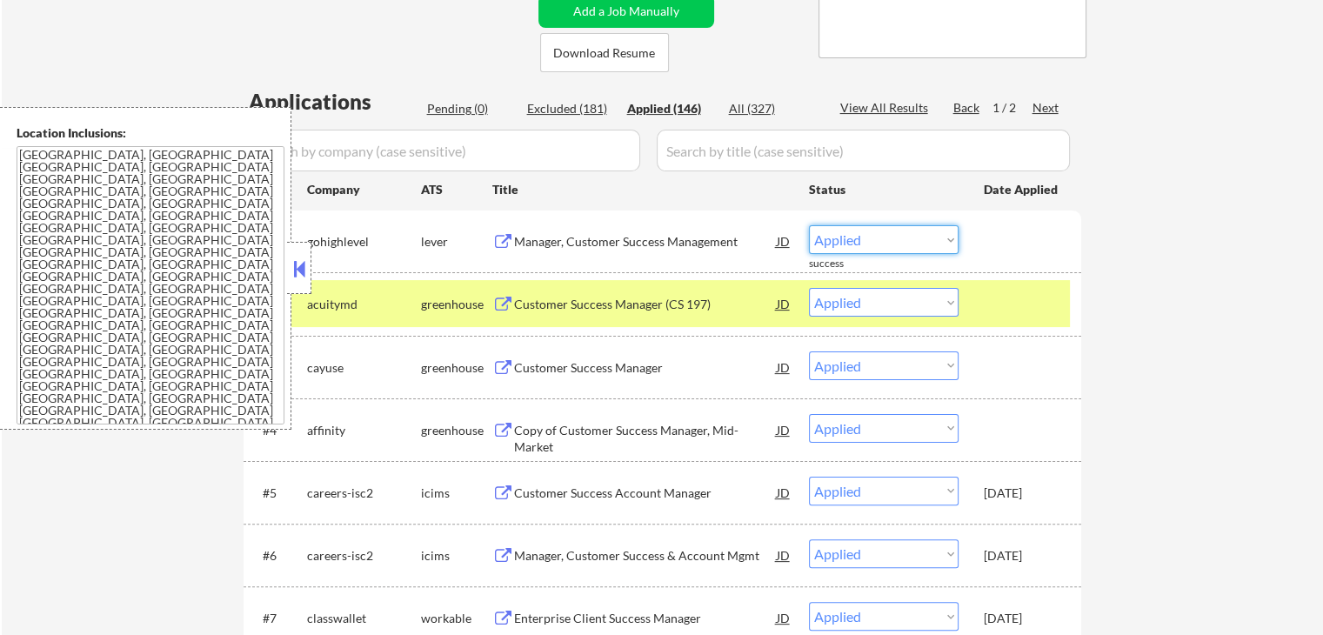
click at [860, 244] on select "Choose an option... Pending Applied Excluded (Questions) Excluded (Expired) Exc…" at bounding box center [884, 239] width 150 height 29
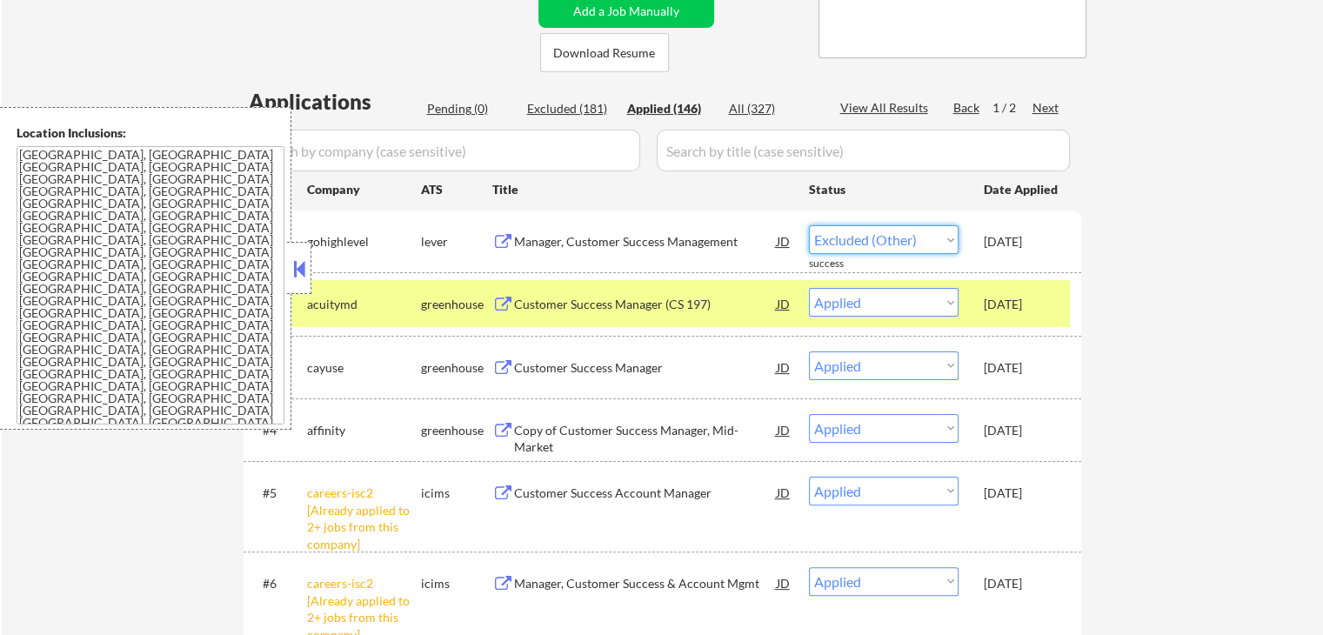
click at [809, 225] on select "Choose an option... Pending Applied Excluded (Questions) Excluded (Expired) Exc…" at bounding box center [884, 239] width 150 height 29
select select ""applied""
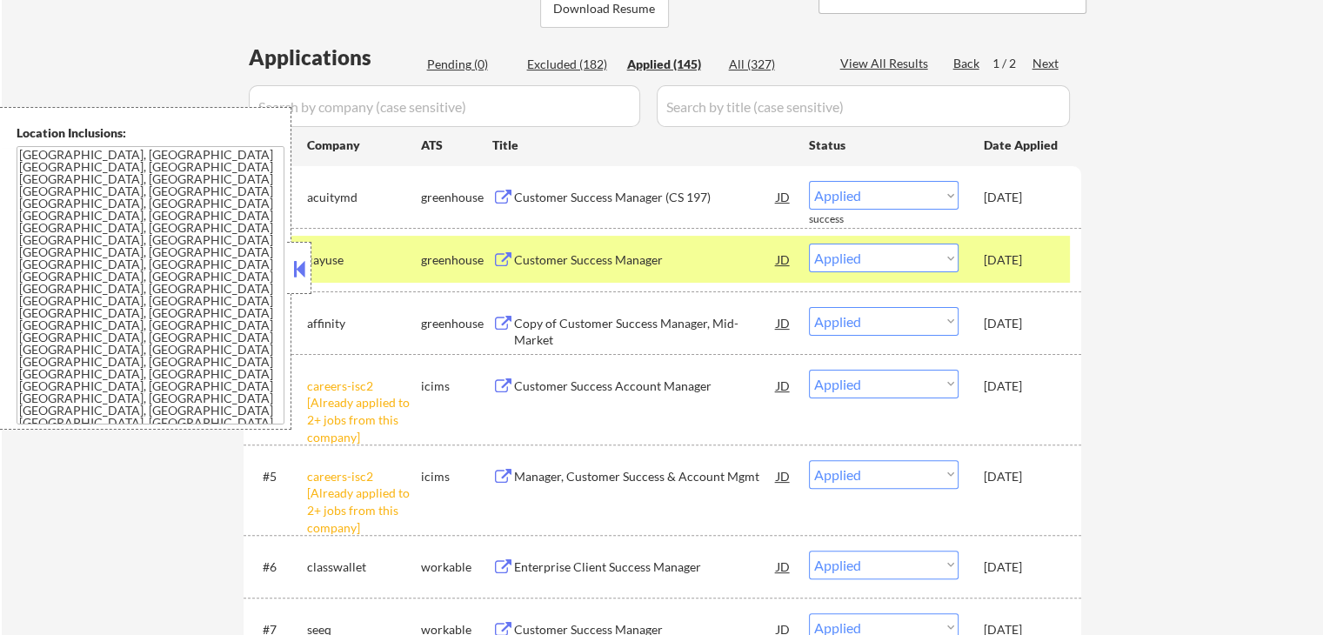
scroll to position [435, 0]
